Goal: Task Accomplishment & Management: Complete application form

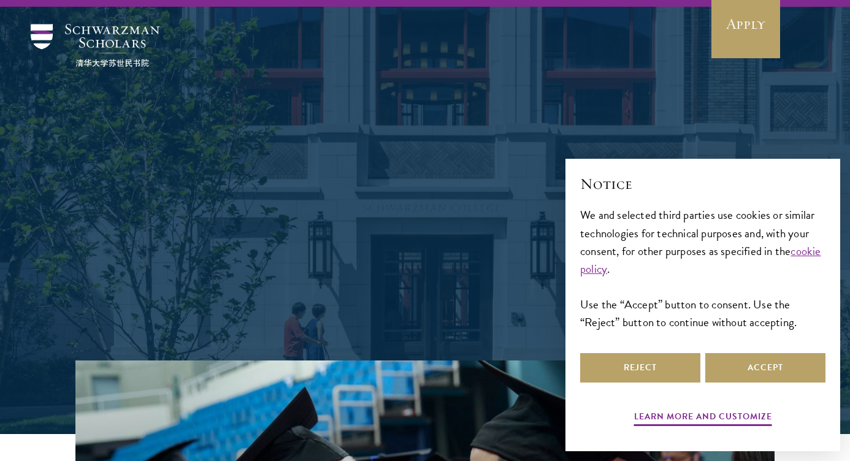
scroll to position [111, 0]
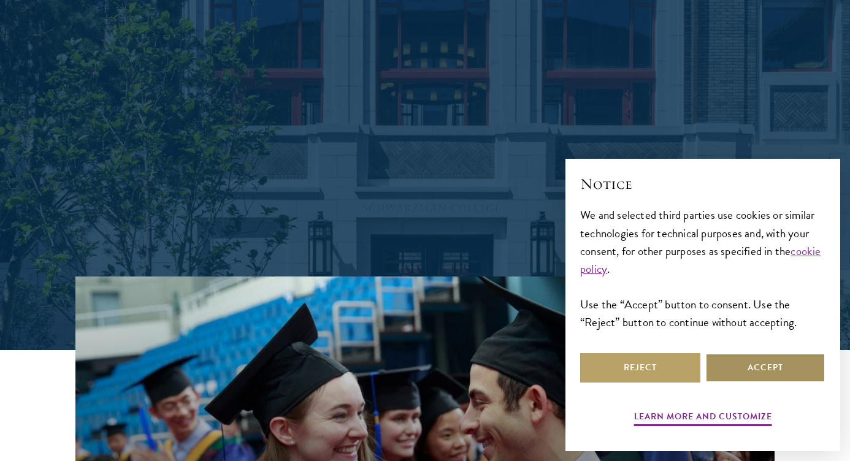
click at [770, 364] on button "Accept" at bounding box center [765, 367] width 120 height 29
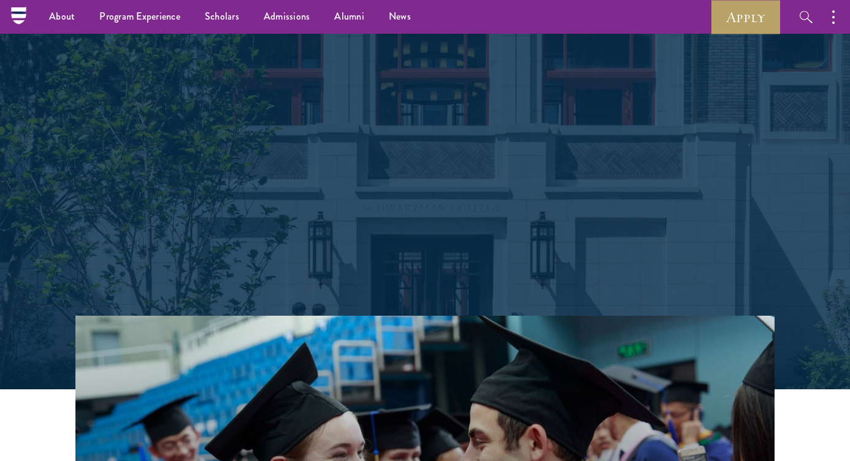
scroll to position [0, 0]
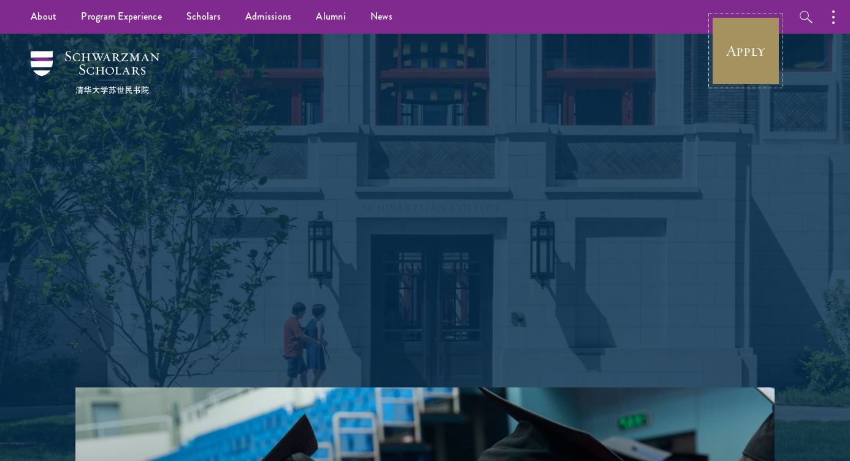
click at [750, 38] on link "Apply" at bounding box center [745, 51] width 69 height 69
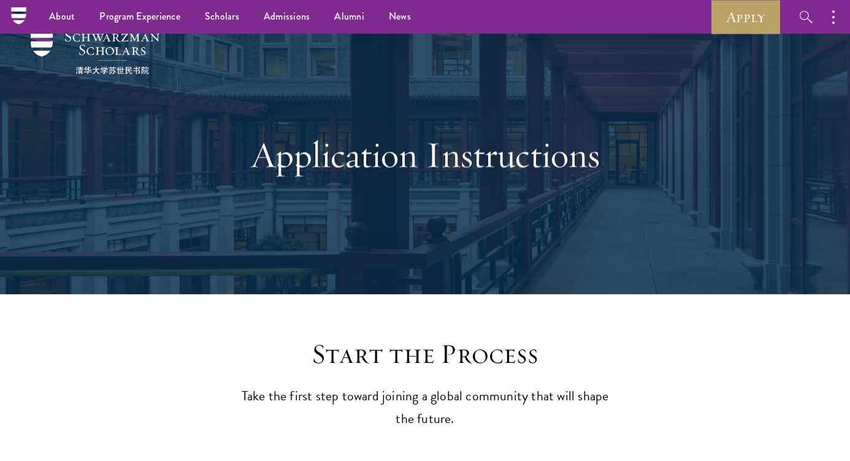
scroll to position [18, 0]
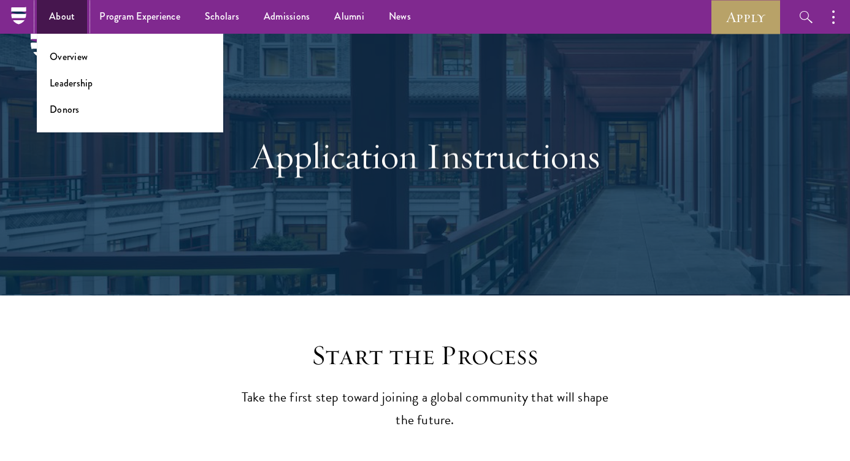
click at [61, 4] on link "About" at bounding box center [62, 17] width 50 height 34
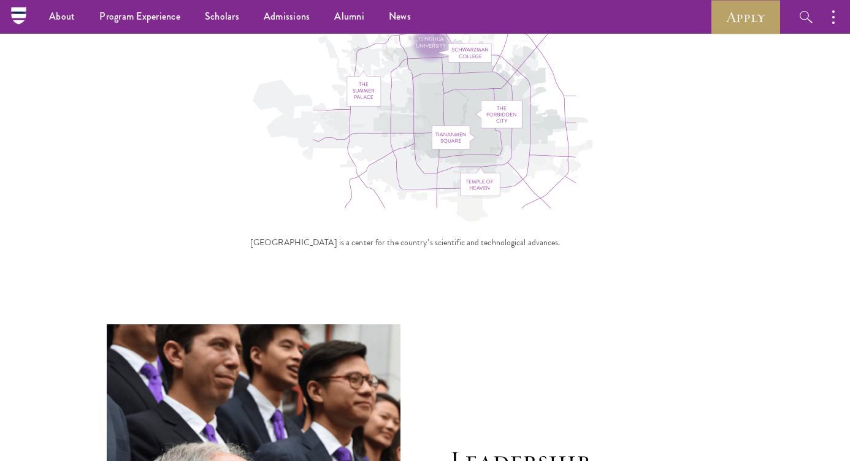
scroll to position [3966, 0]
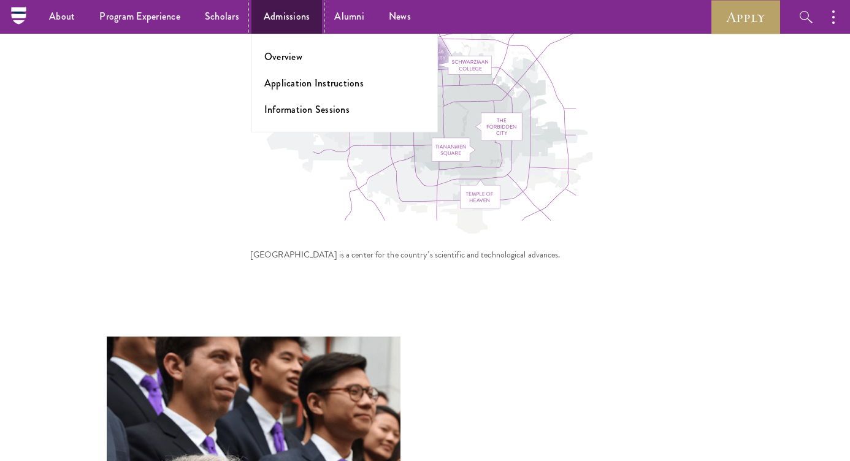
click at [279, 23] on link "Admissions" at bounding box center [286, 17] width 71 height 34
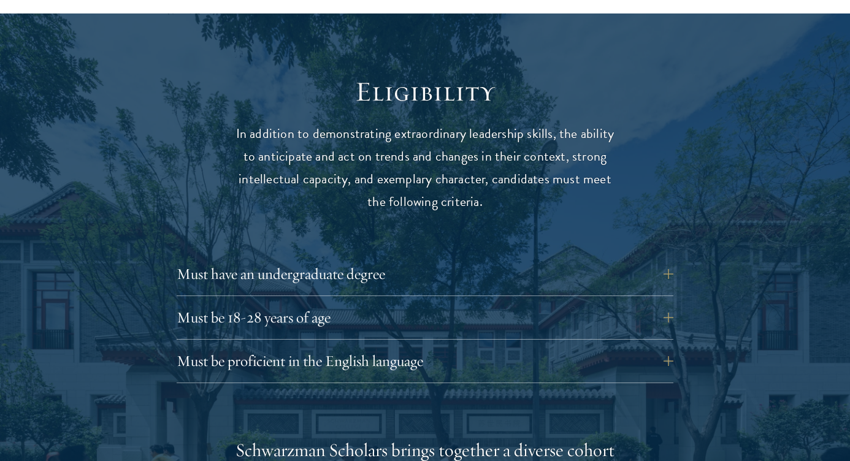
scroll to position [1553, 0]
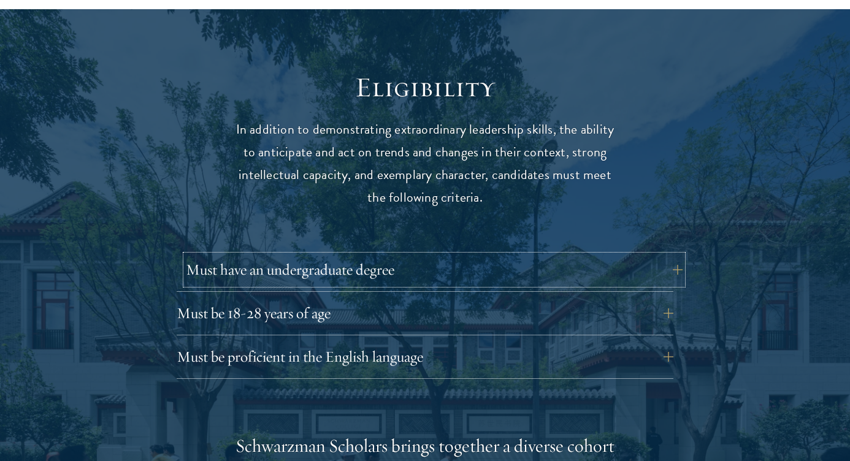
click at [264, 255] on button "Must have an undergraduate degree" at bounding box center [434, 269] width 497 height 29
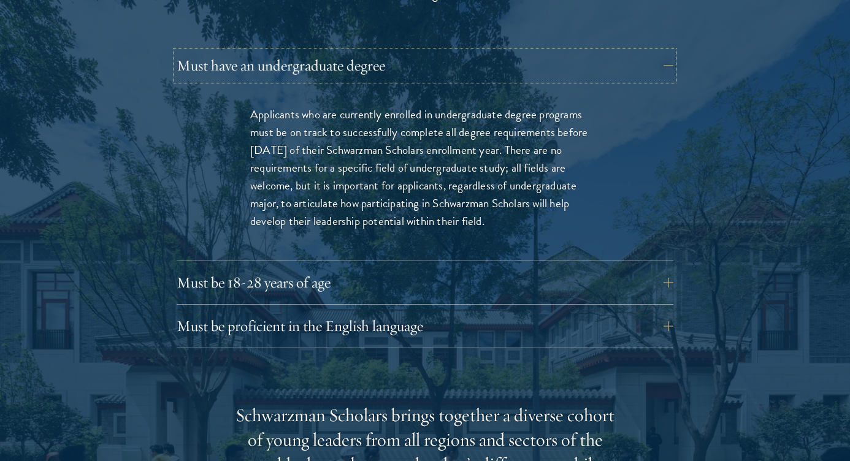
scroll to position [1762, 0]
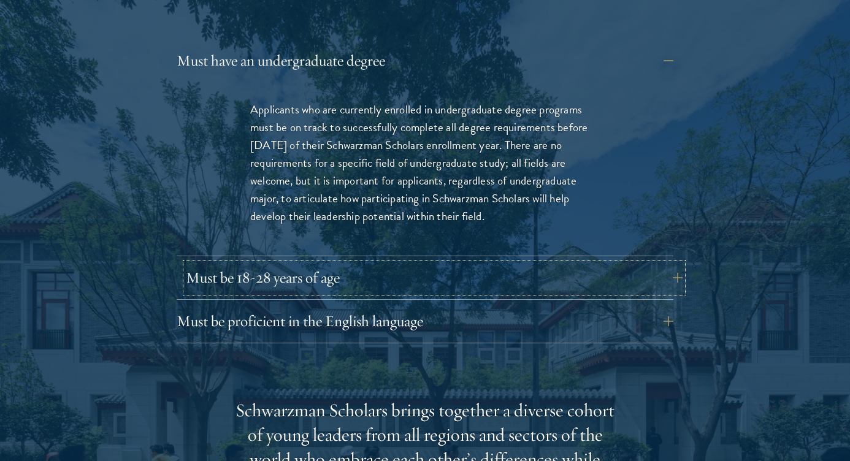
click at [288, 263] on button "Must be 18-28 years of age" at bounding box center [434, 277] width 497 height 29
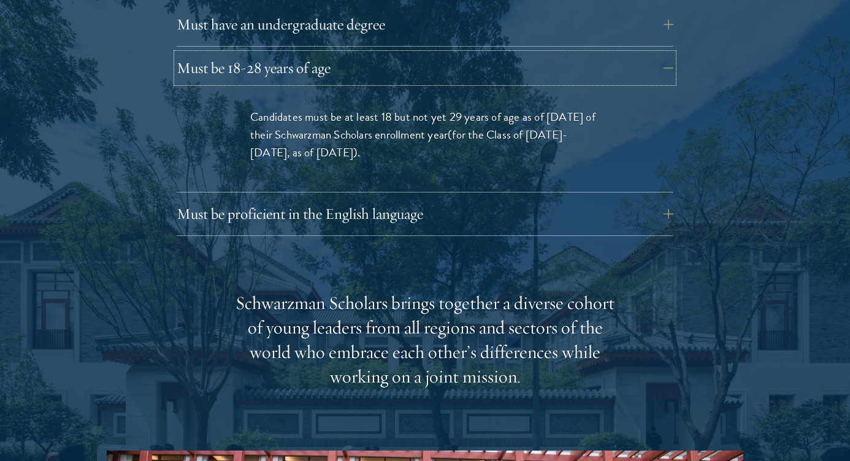
scroll to position [1806, 0]
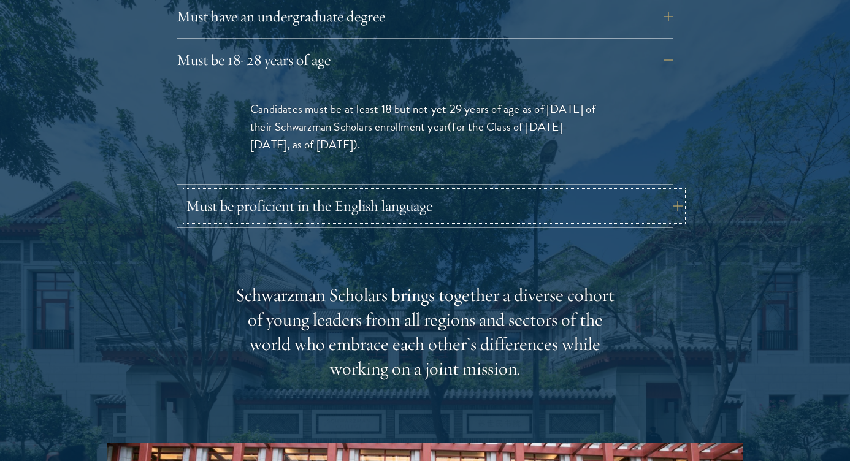
click at [305, 191] on button "Must be proficient in the English language" at bounding box center [434, 205] width 497 height 29
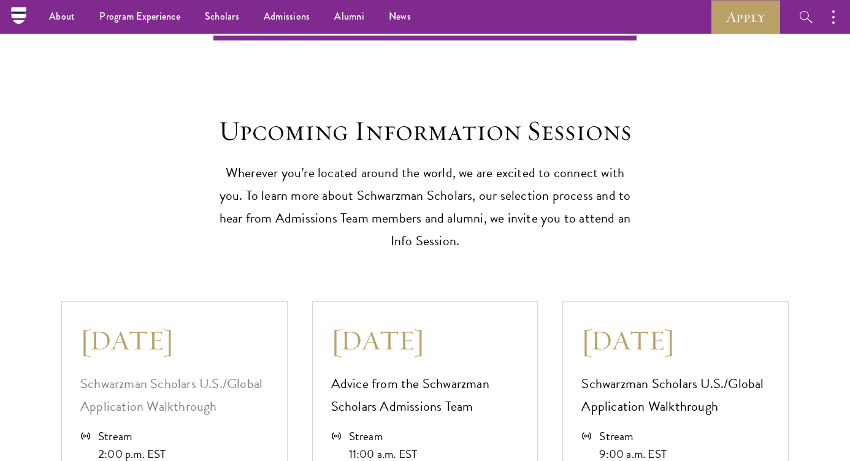
scroll to position [3278, 0]
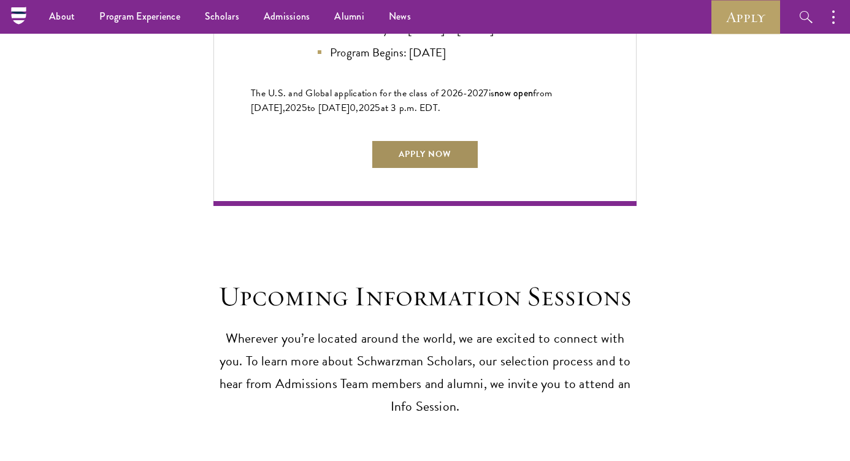
click at [437, 150] on link "Apply Now" at bounding box center [425, 154] width 108 height 29
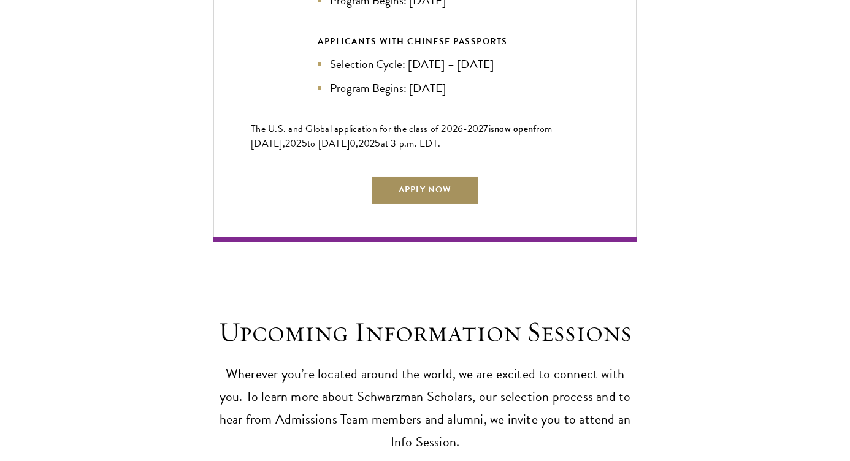
scroll to position [3247, 0]
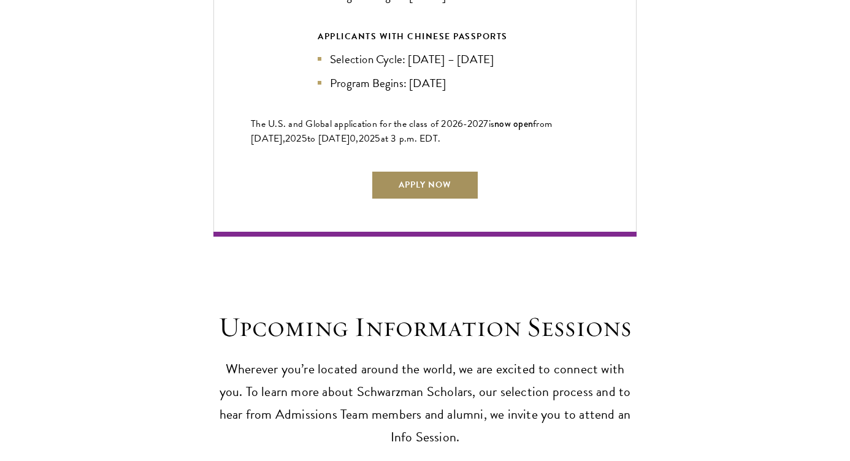
click at [423, 171] on link "Apply Now" at bounding box center [425, 184] width 108 height 29
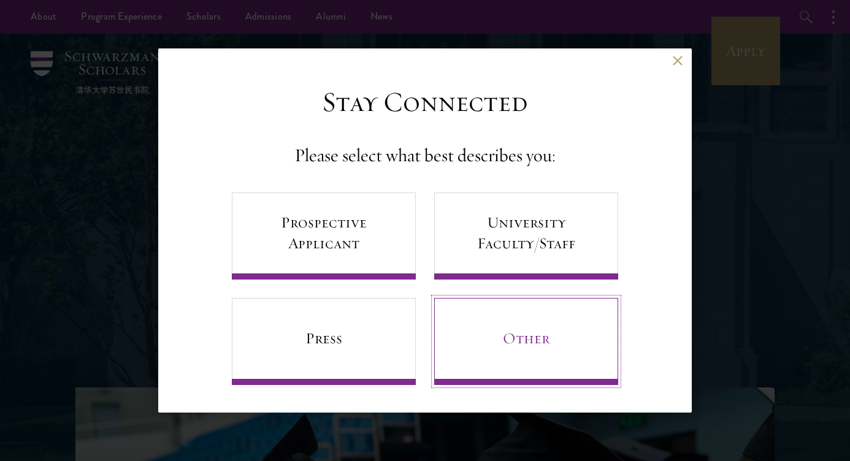
click at [505, 342] on link "Other" at bounding box center [526, 341] width 184 height 87
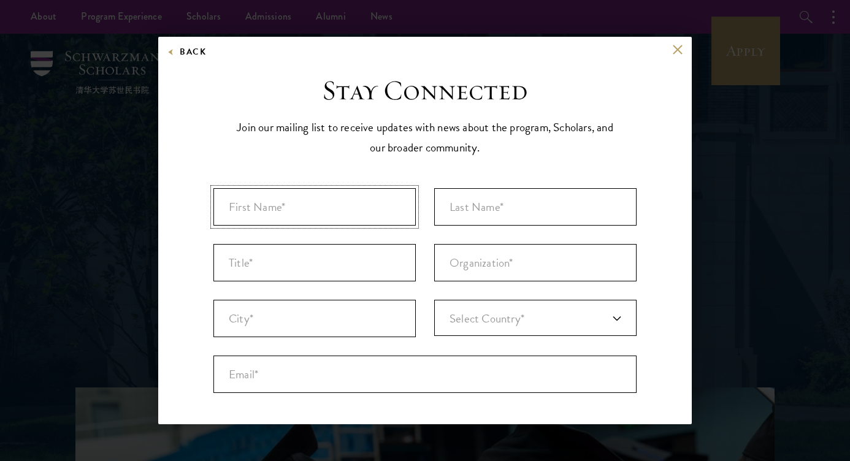
click at [275, 199] on input "First Name* *" at bounding box center [314, 206] width 202 height 37
type input "Zarafshan"
type input "[PERSON_NAME]"
type input "[GEOGRAPHIC_DATA]"
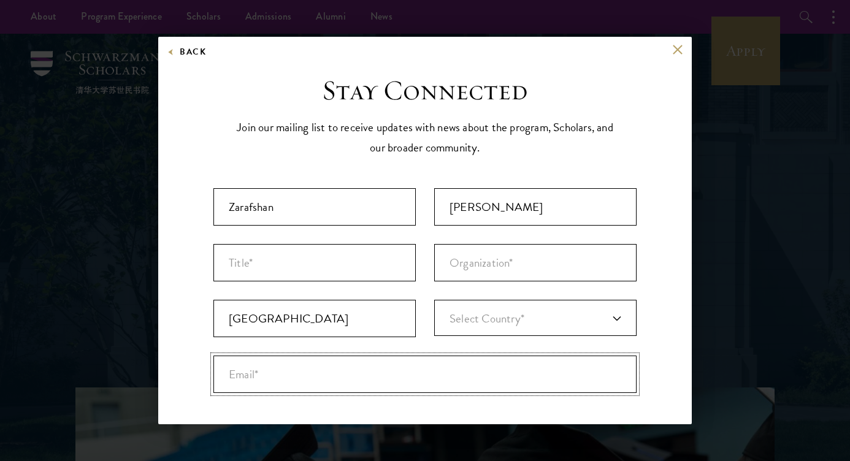
type input "[EMAIL_ADDRESS][DOMAIN_NAME]"
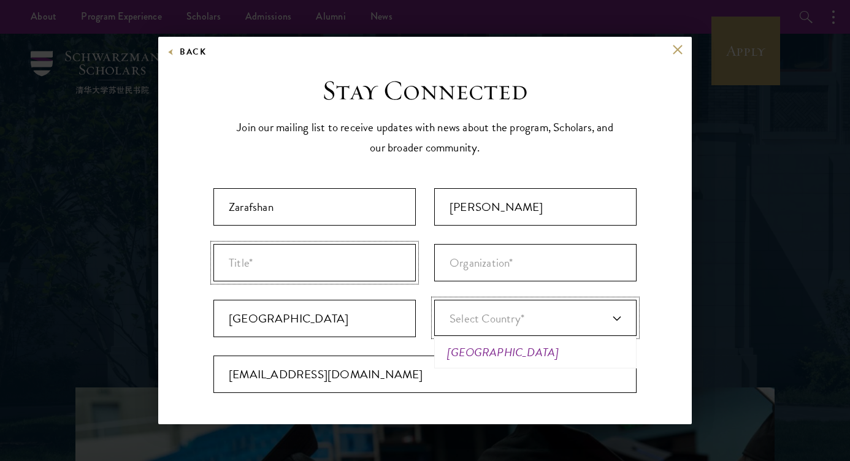
click at [296, 262] on input "Title *" at bounding box center [314, 262] width 202 height 37
click at [676, 51] on button at bounding box center [677, 49] width 10 height 10
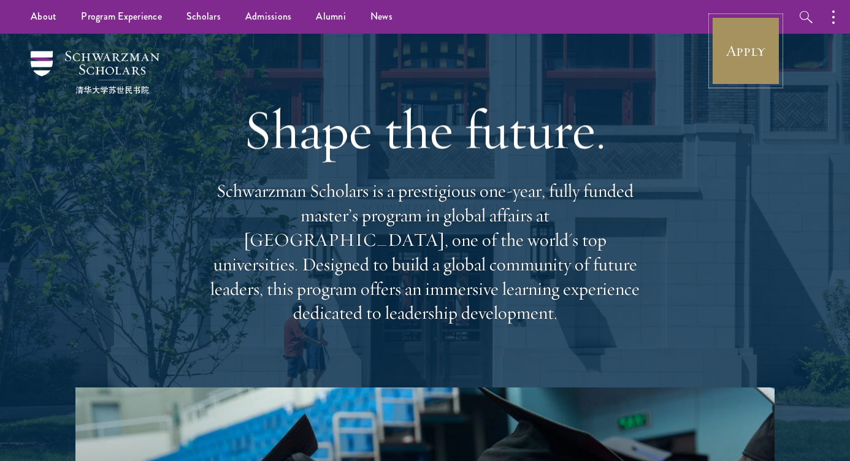
click at [769, 50] on link "Apply" at bounding box center [745, 51] width 69 height 69
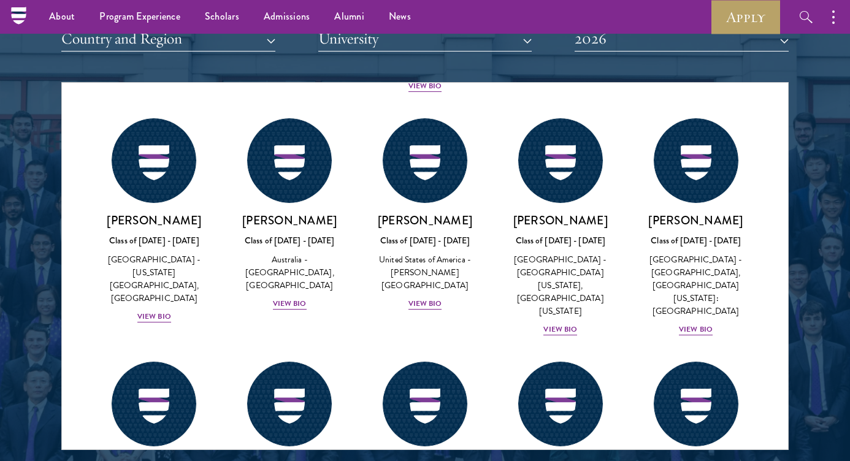
scroll to position [513, 0]
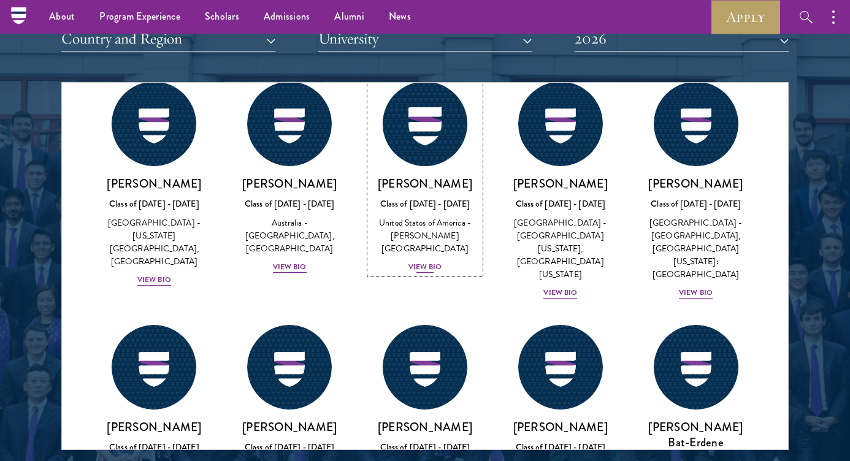
click at [427, 261] on div "View Bio" at bounding box center [425, 267] width 34 height 12
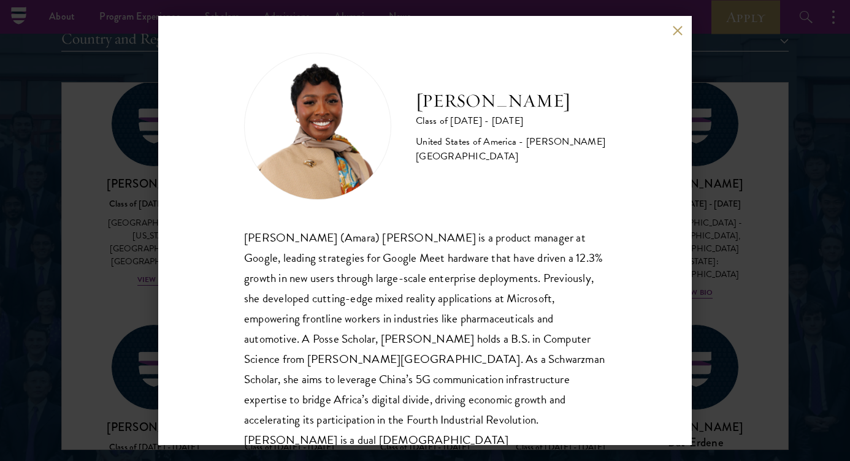
scroll to position [21, 0]
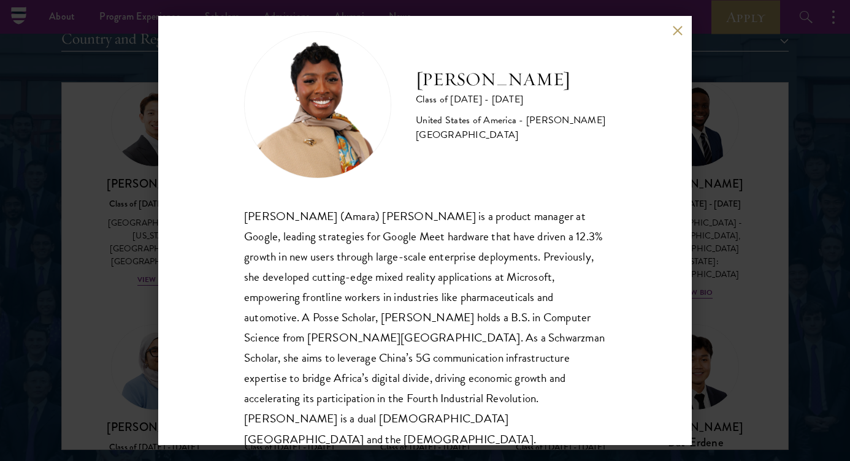
click at [676, 31] on button at bounding box center [677, 30] width 10 height 10
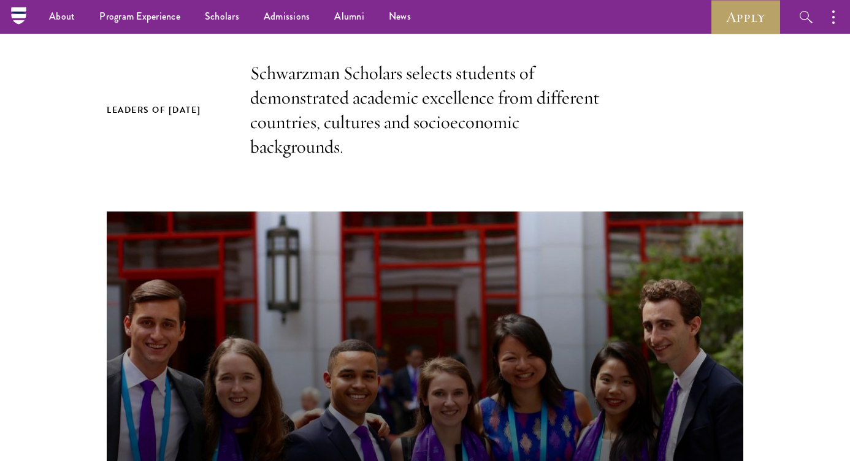
scroll to position [374, 0]
